Goal: Information Seeking & Learning: Learn about a topic

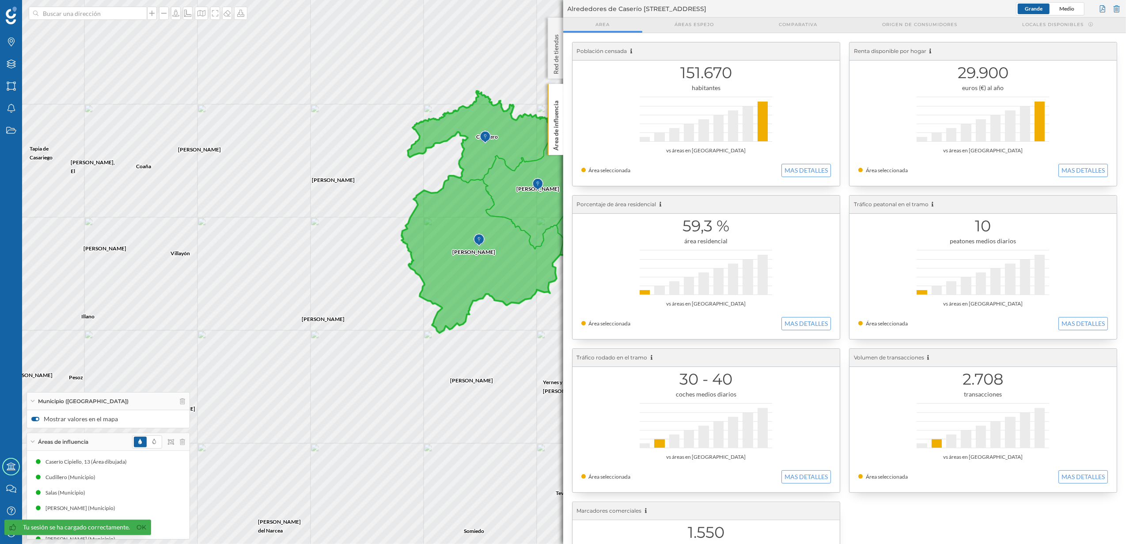
click at [561, 140] on div "Área de influencia" at bounding box center [555, 119] width 15 height 71
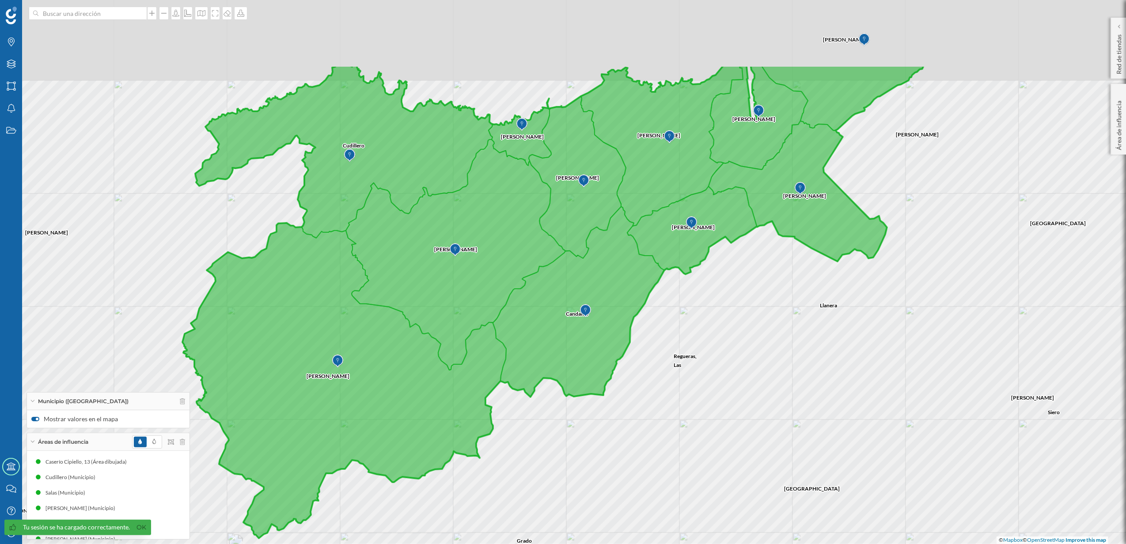
drag, startPoint x: 686, startPoint y: 252, endPoint x: 690, endPoint y: 373, distance: 121.1
click at [690, 373] on div "Grado [GEOGRAPHIC_DATA] Candamo Regueras, [GEOGRAPHIC_DATA] Salas [PERSON_NAME]…" at bounding box center [563, 272] width 1126 height 544
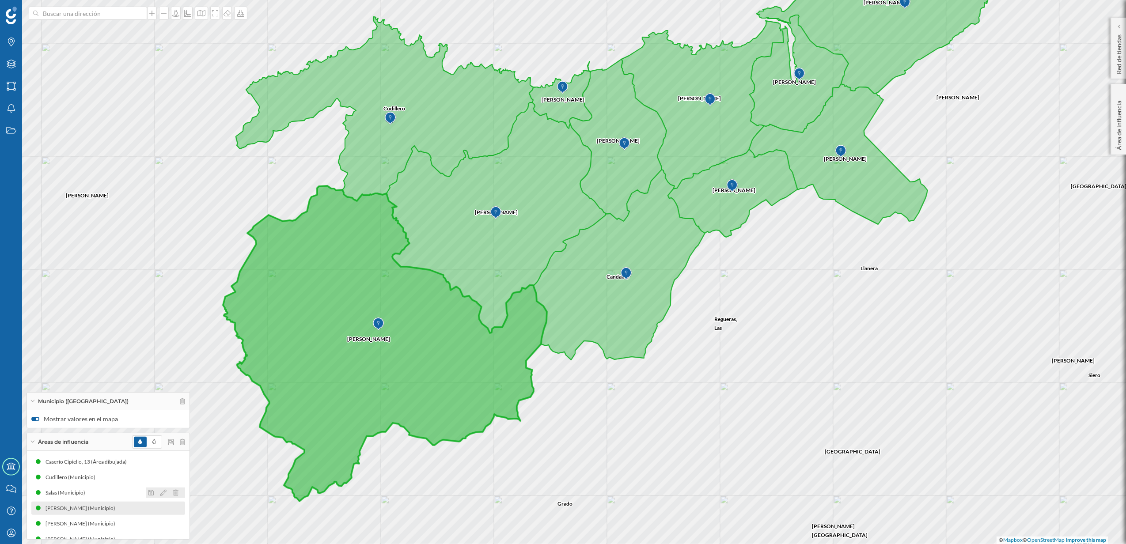
click at [173, 492] on icon at bounding box center [175, 493] width 5 height 6
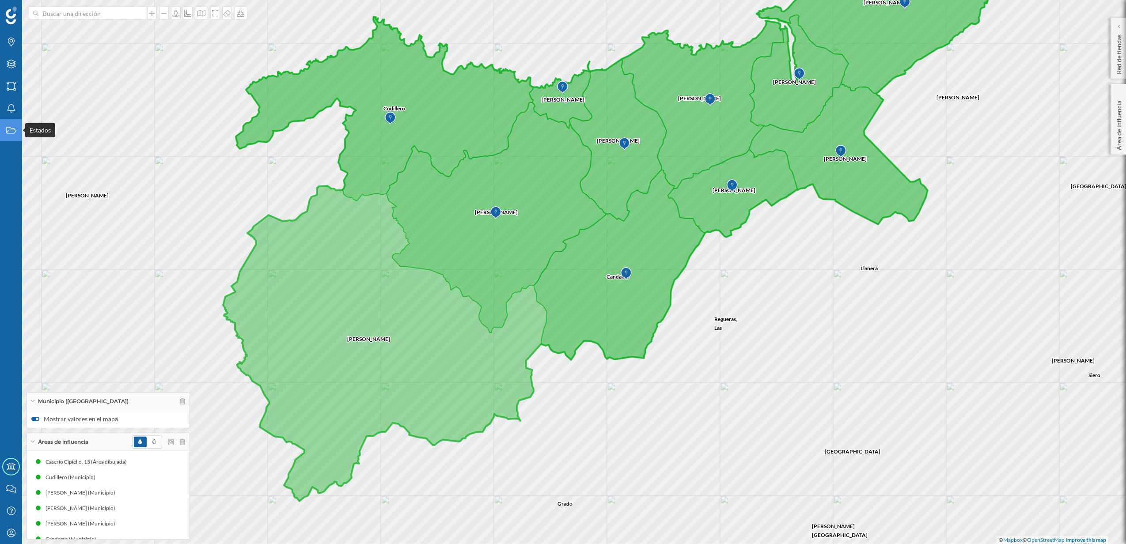
click at [8, 131] on icon at bounding box center [11, 130] width 10 height 7
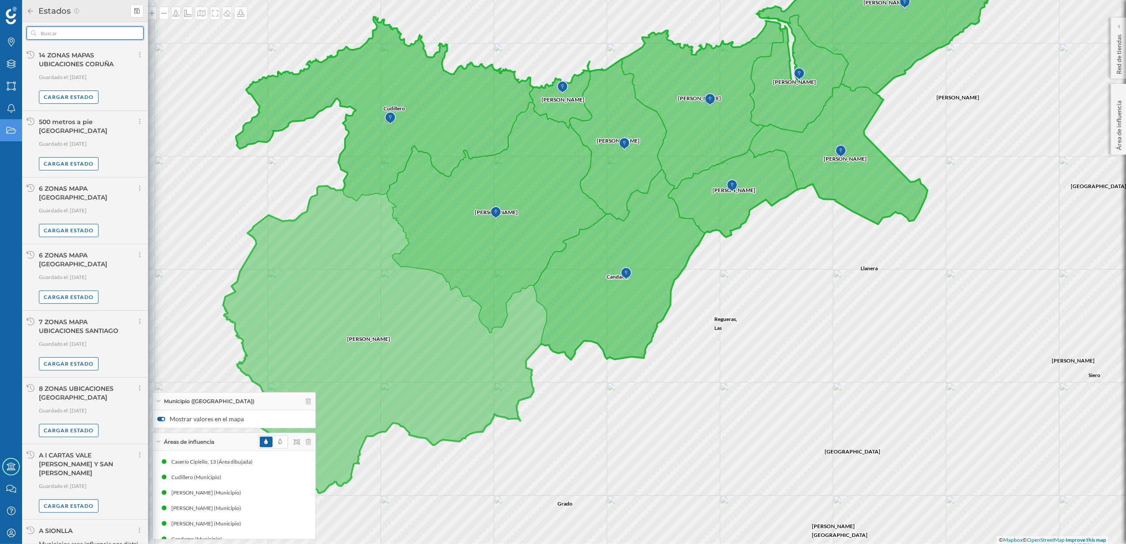
click at [101, 34] on input "text" at bounding box center [85, 33] width 98 height 13
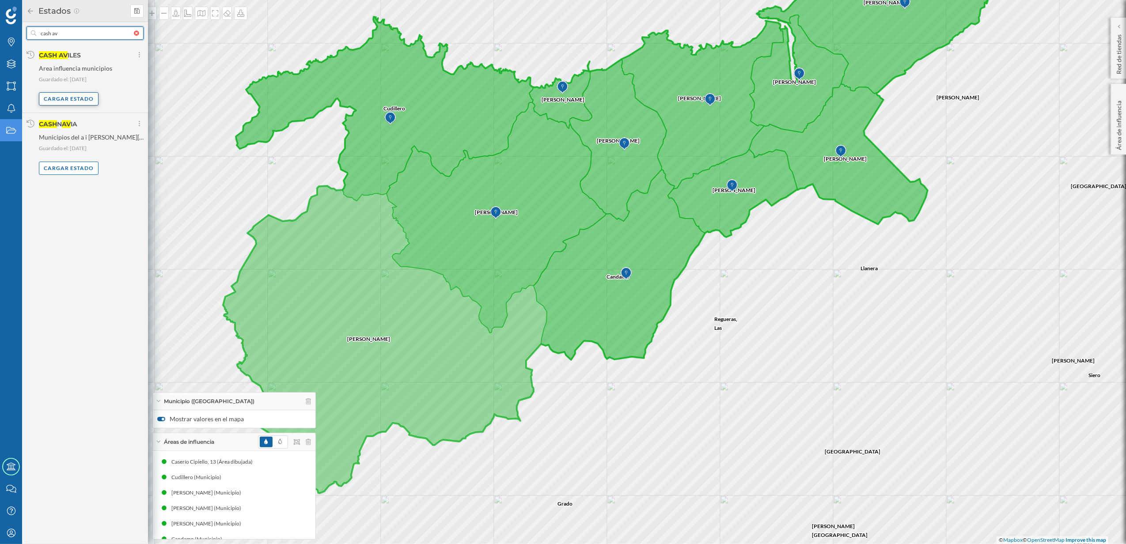
type input "cash av"
click at [76, 101] on div "Cargar estado" at bounding box center [69, 98] width 60 height 13
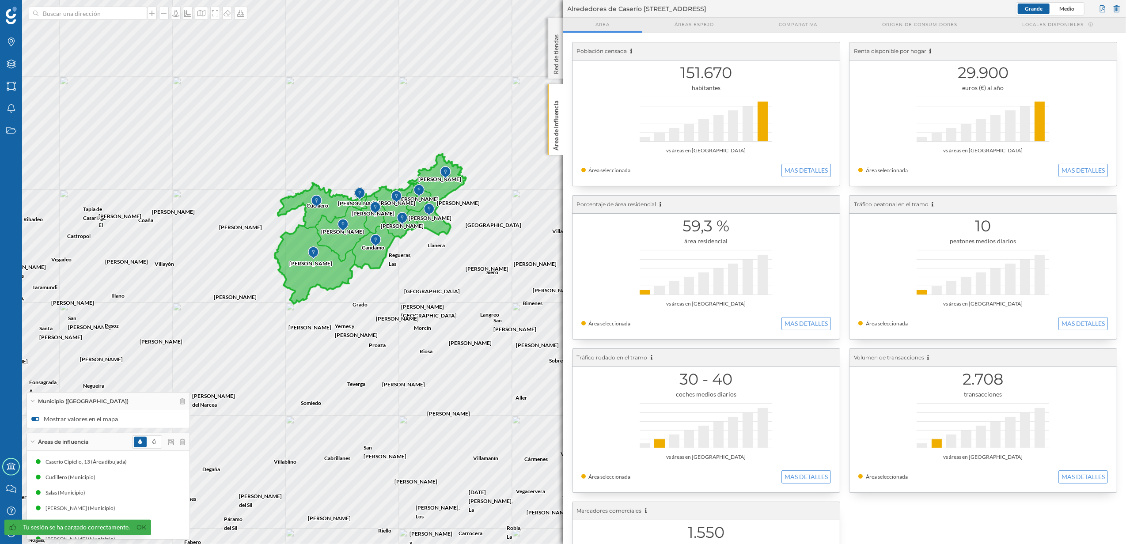
click at [557, 141] on p "Área de influencia" at bounding box center [555, 123] width 9 height 53
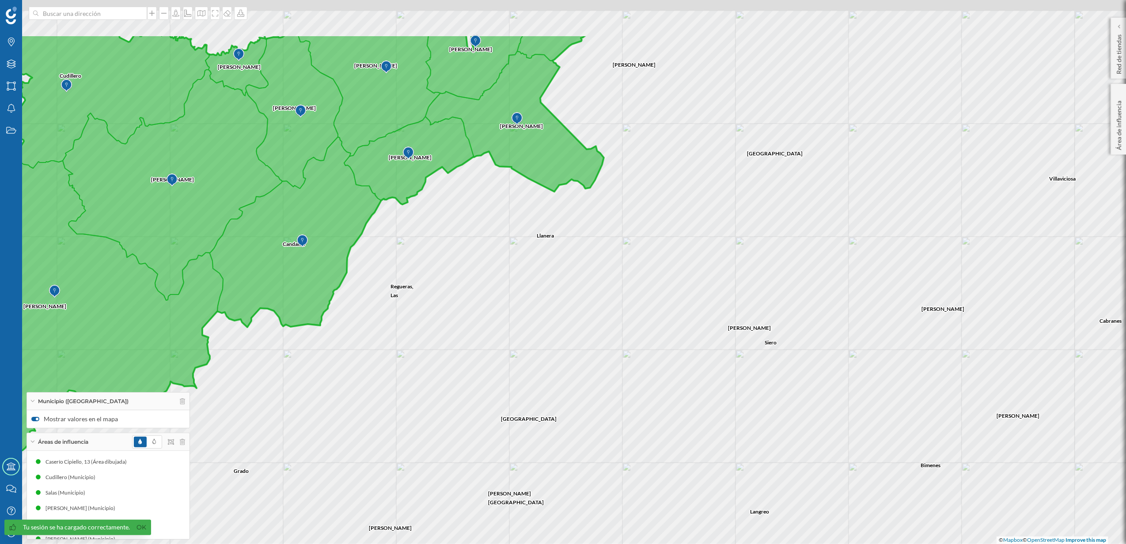
drag, startPoint x: 423, startPoint y: 205, endPoint x: 467, endPoint y: 304, distance: 108.4
click at [467, 304] on div "[GEOGRAPHIC_DATA] [PERSON_NAME][GEOGRAPHIC_DATA] [GEOGRAPHIC_DATA], [GEOGRAPHIC…" at bounding box center [563, 272] width 1126 height 544
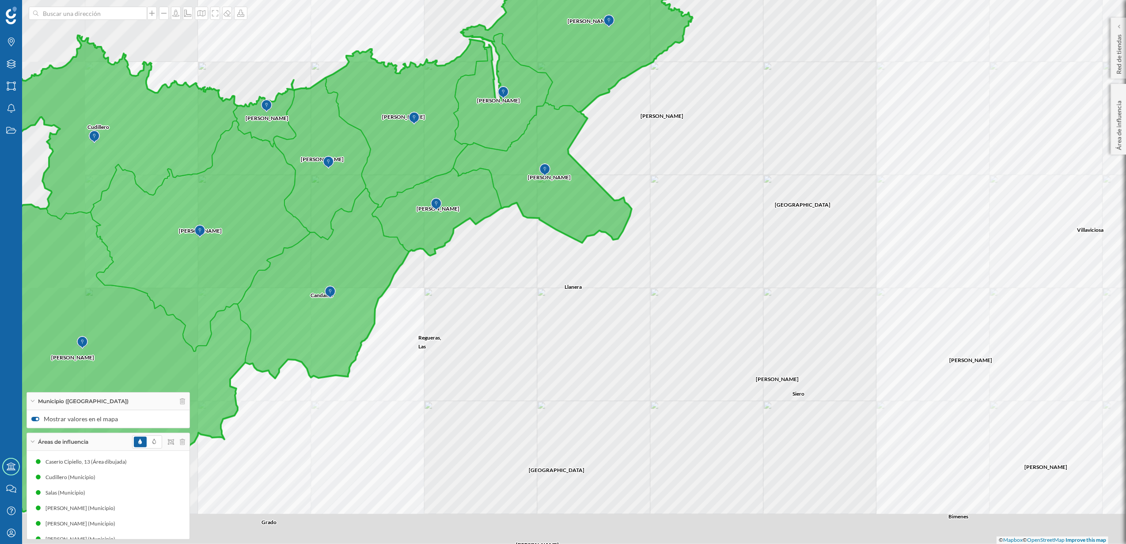
drag, startPoint x: 614, startPoint y: 228, endPoint x: 682, endPoint y: 209, distance: 70.8
click at [682, 209] on div "Villaviciosa [PERSON_NAME] [PERSON_NAME] Bimenes [PERSON_NAME] [PERSON_NAME] [G…" at bounding box center [563, 272] width 1126 height 544
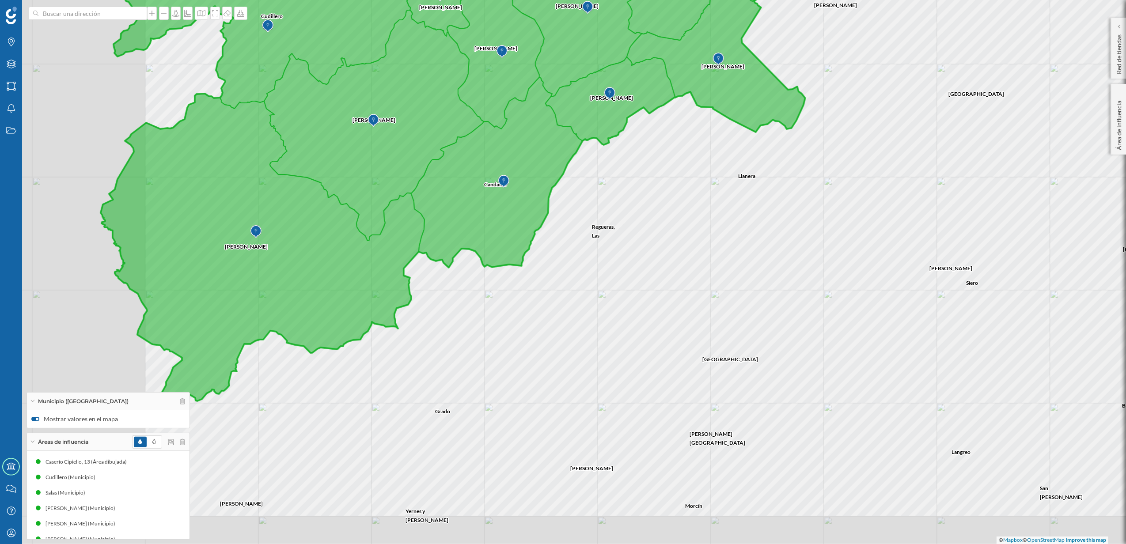
drag, startPoint x: 469, startPoint y: 345, endPoint x: 620, endPoint y: 240, distance: 184.4
click at [620, 240] on div "[PERSON_NAME] [PERSON_NAME][GEOGRAPHIC_DATA] Siero [PERSON_NAME] [GEOGRAPHIC_DA…" at bounding box center [563, 272] width 1126 height 544
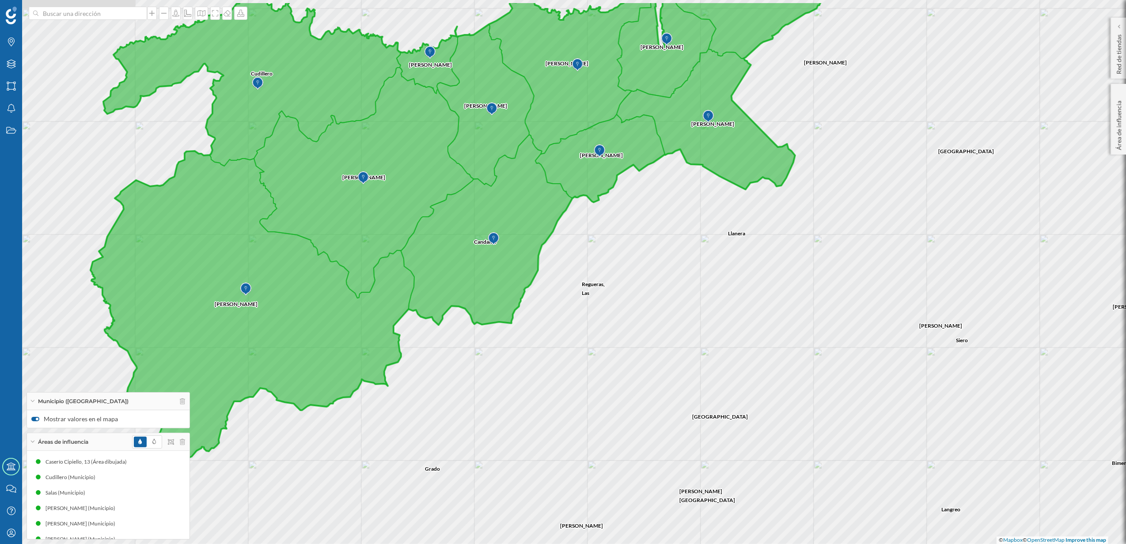
drag, startPoint x: 747, startPoint y: 276, endPoint x: 743, endPoint y: 322, distance: 46.5
click at [743, 322] on div "[PERSON_NAME] [PERSON_NAME][GEOGRAPHIC_DATA][GEOGRAPHIC_DATA] Siero [PERSON_NAM…" at bounding box center [563, 272] width 1126 height 544
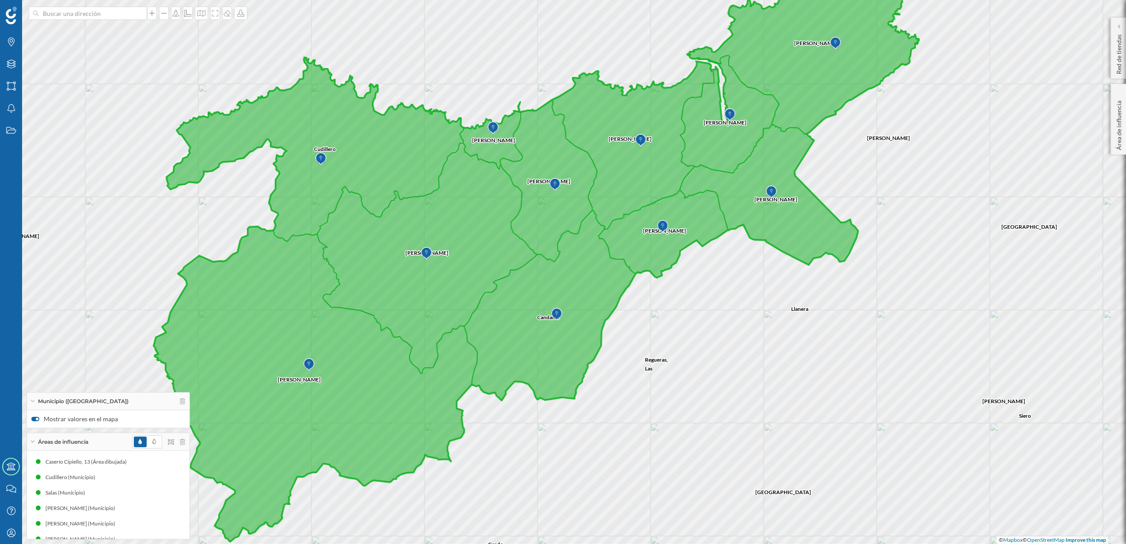
drag, startPoint x: 699, startPoint y: 322, endPoint x: 767, endPoint y: 380, distance: 90.2
click at [767, 380] on div "[PERSON_NAME] [PERSON_NAME][GEOGRAPHIC_DATA][GEOGRAPHIC_DATA] Siero [PERSON_NAM…" at bounding box center [563, 272] width 1126 height 544
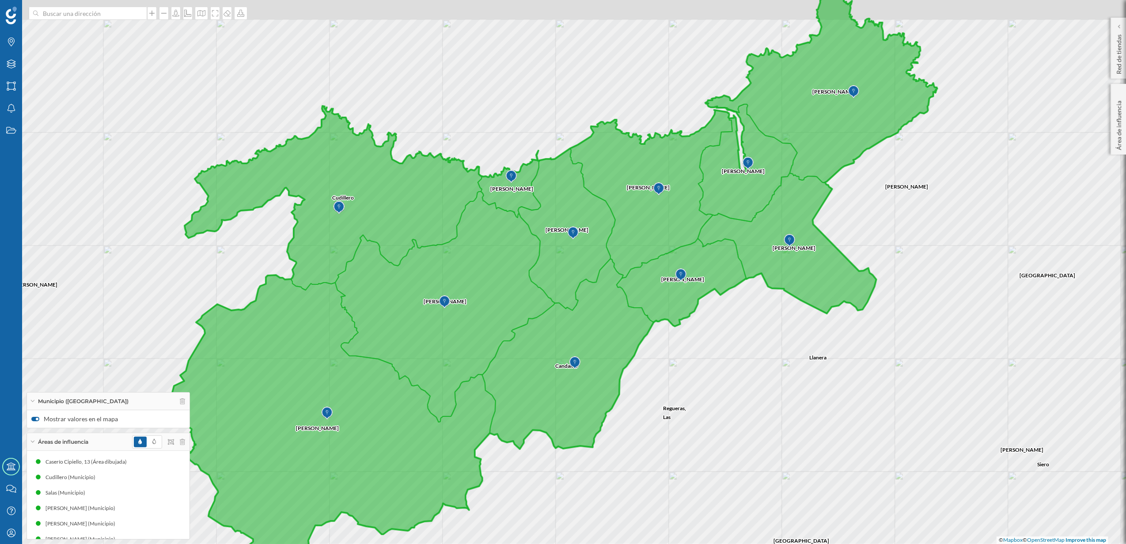
drag, startPoint x: 763, startPoint y: 320, endPoint x: 778, endPoint y: 361, distance: 43.4
click at [778, 361] on div "[PERSON_NAME] [PERSON_NAME][GEOGRAPHIC_DATA][GEOGRAPHIC_DATA] Siero [PERSON_NAM…" at bounding box center [563, 272] width 1126 height 544
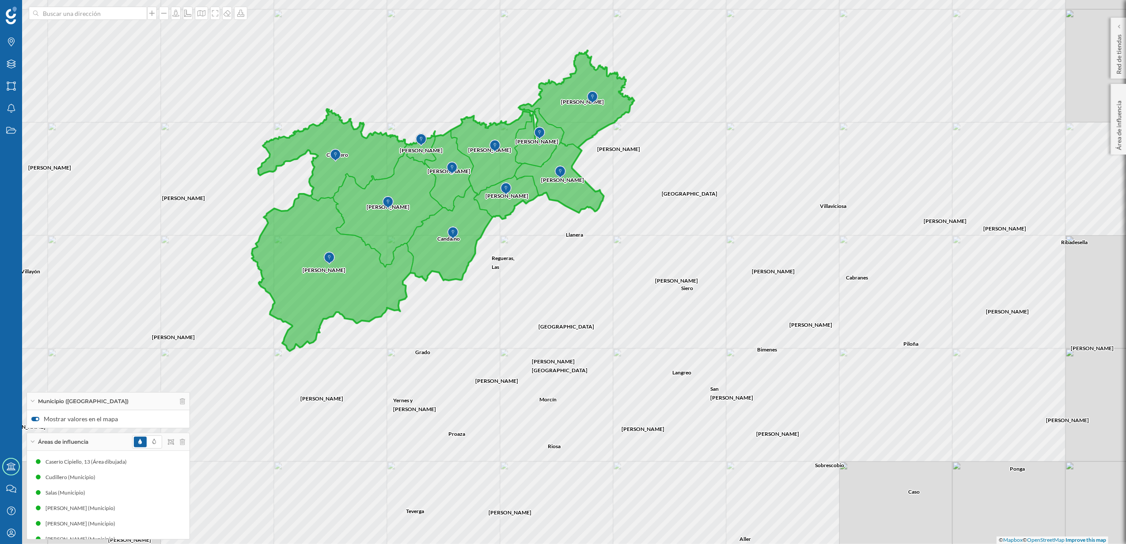
drag, startPoint x: 864, startPoint y: 405, endPoint x: 739, endPoint y: 300, distance: 163.4
click at [739, 300] on div "Candamo Cudillero Regueras, [GEOGRAPHIC_DATA] [PERSON_NAME] [PERSON_NAME][GEOGR…" at bounding box center [563, 272] width 1126 height 544
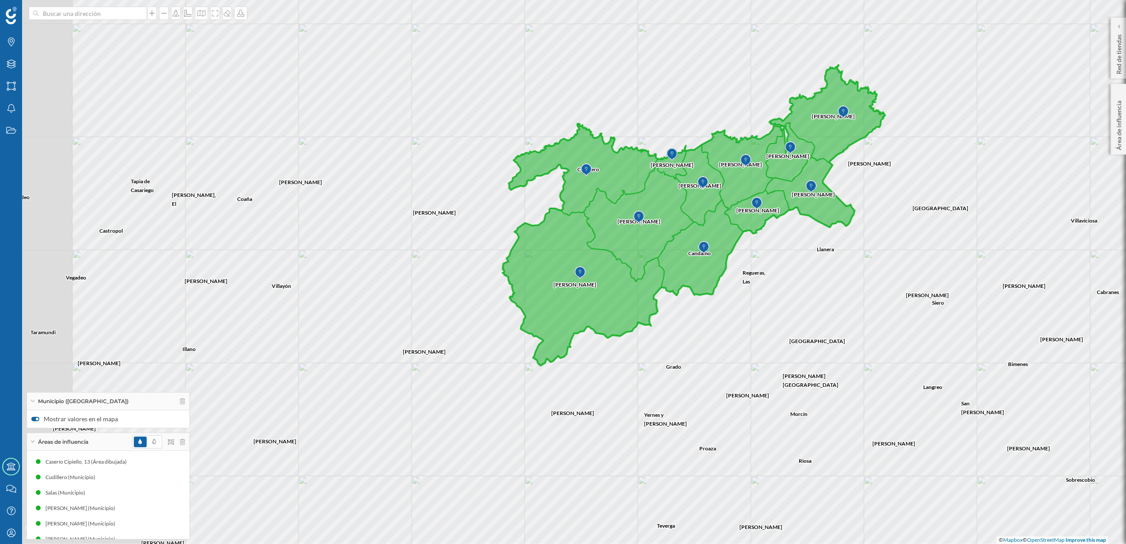
drag, startPoint x: 520, startPoint y: 297, endPoint x: 770, endPoint y: 311, distance: 251.4
click at [770, 311] on div "Candamo Cudillero Regueras, [GEOGRAPHIC_DATA] [PERSON_NAME] [PERSON_NAME][GEOGR…" at bounding box center [563, 272] width 1126 height 544
